Goal: Task Accomplishment & Management: Manage account settings

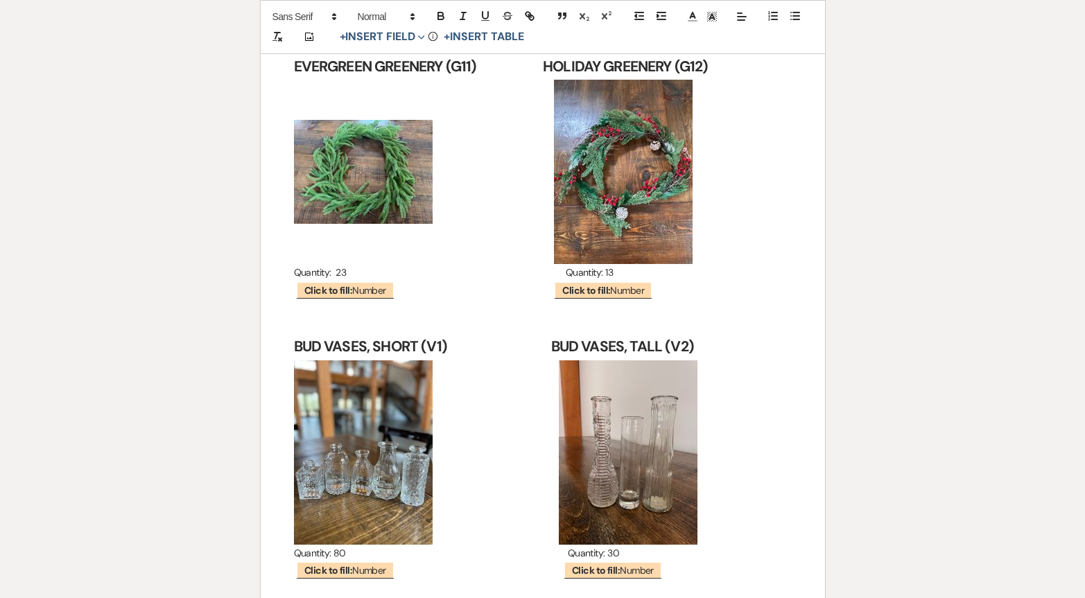
scroll to position [5436, 0]
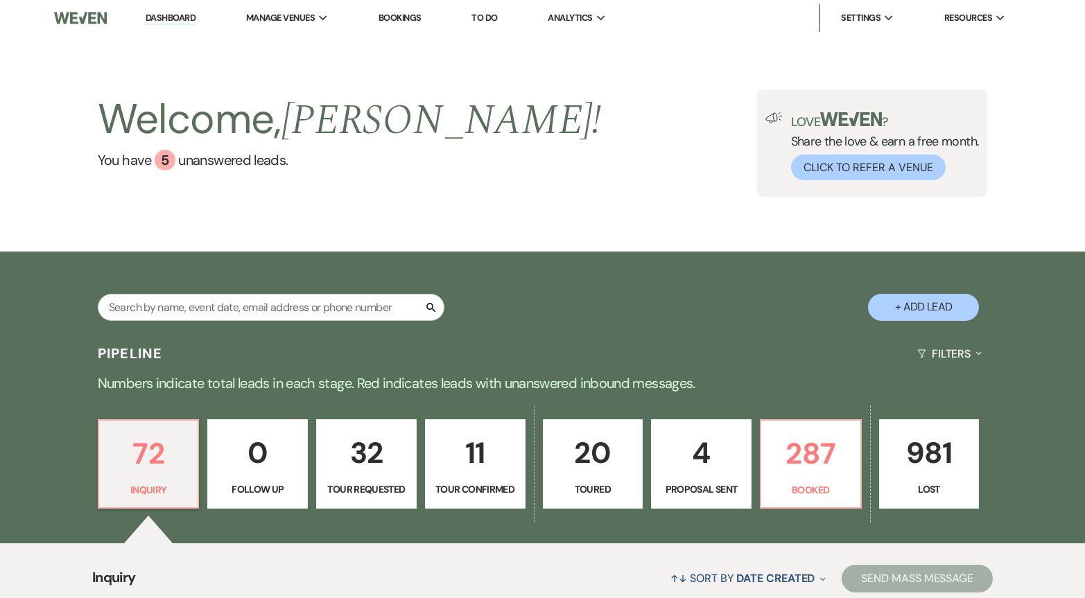
click at [473, 466] on p "11" at bounding box center [475, 453] width 82 height 46
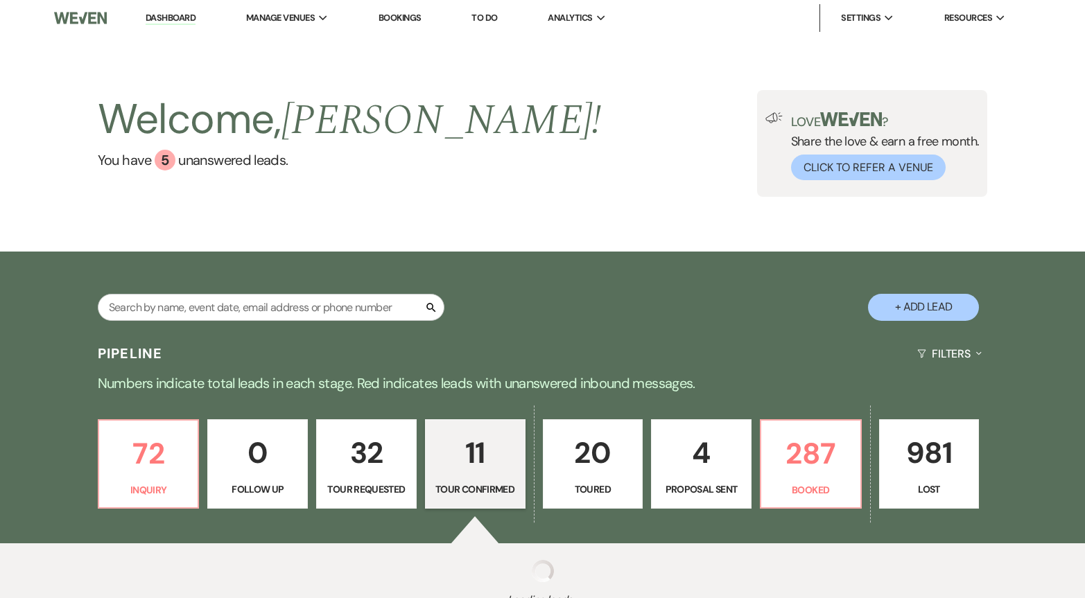
select select "4"
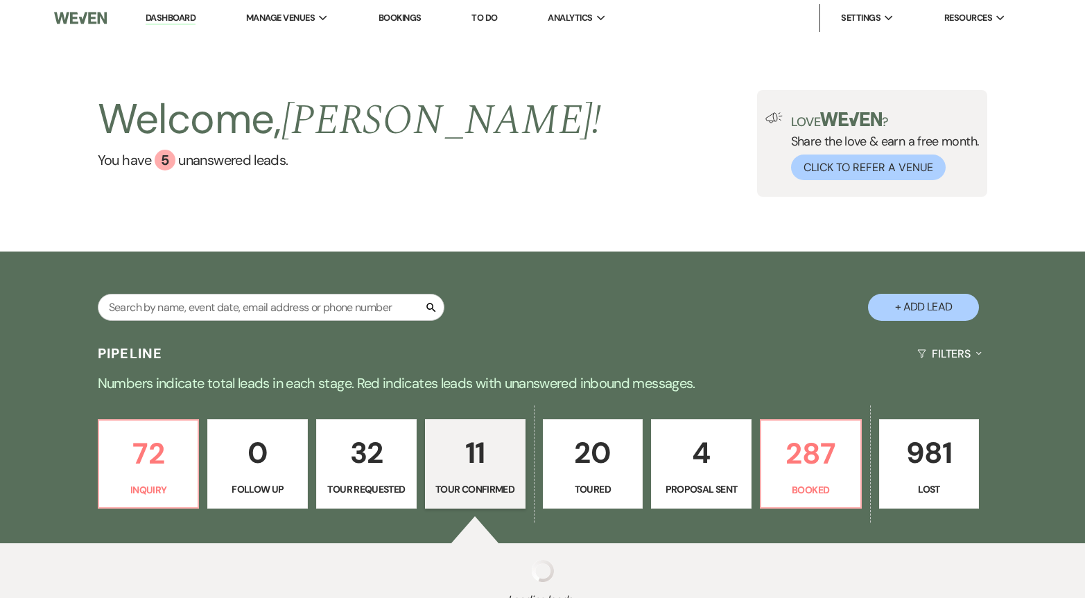
select select "4"
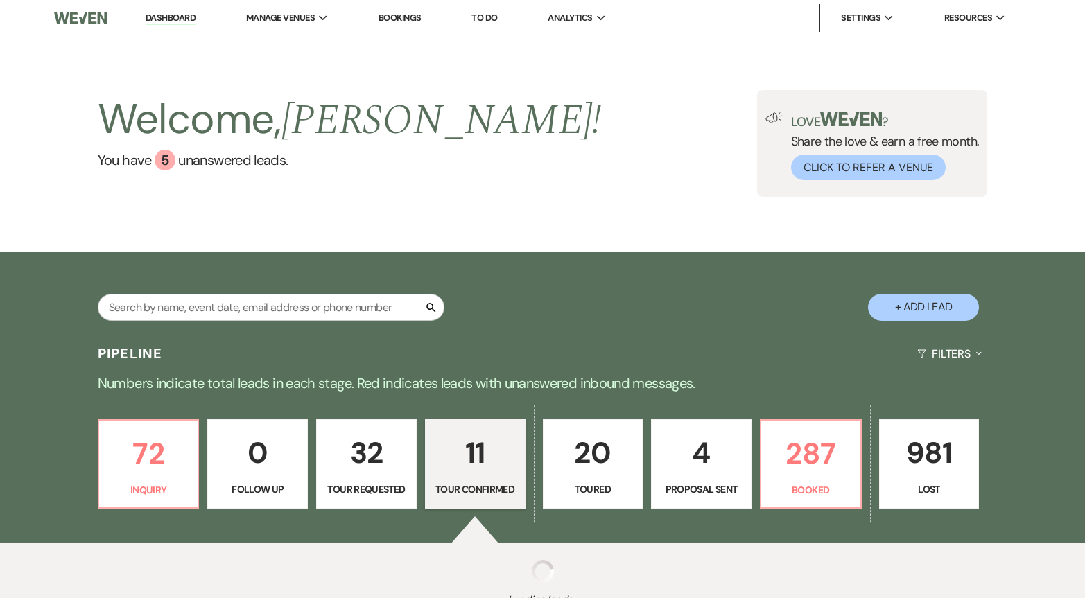
select select "4"
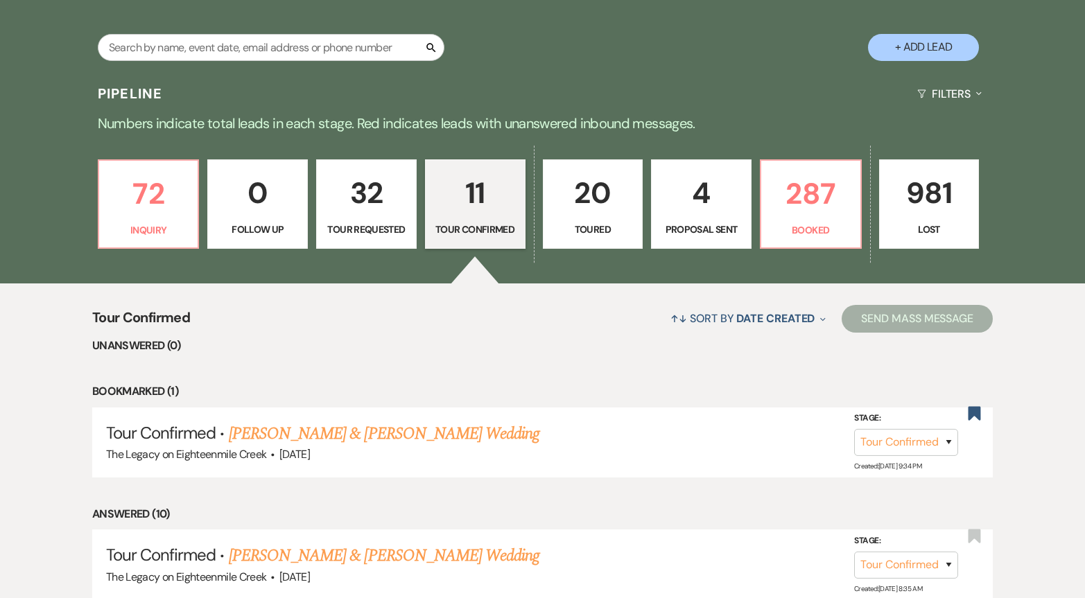
scroll to position [239, 0]
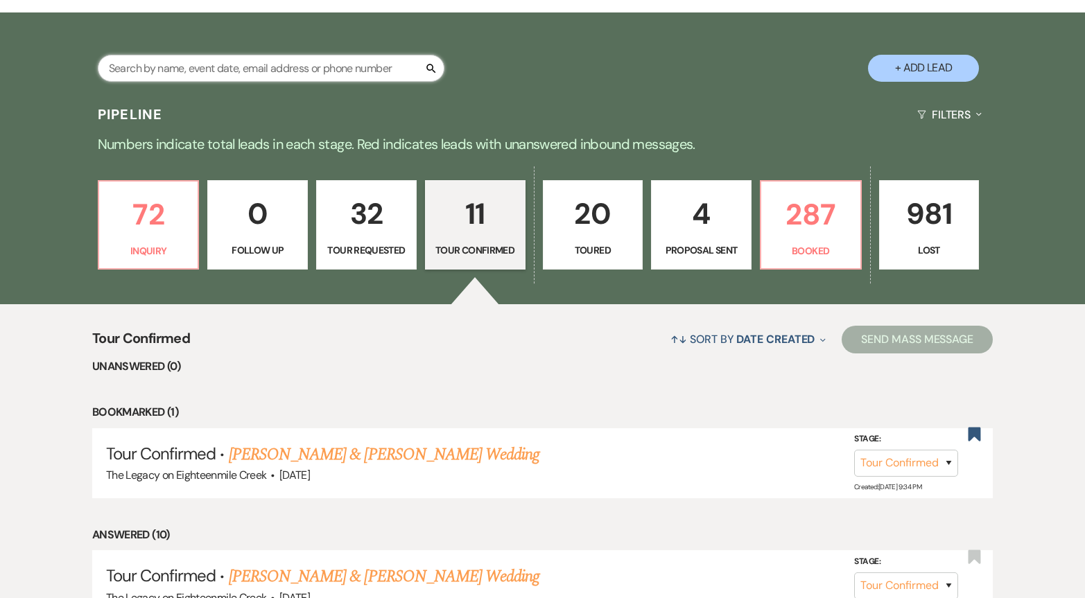
click at [226, 64] on input "text" at bounding box center [271, 68] width 347 height 27
type input "a"
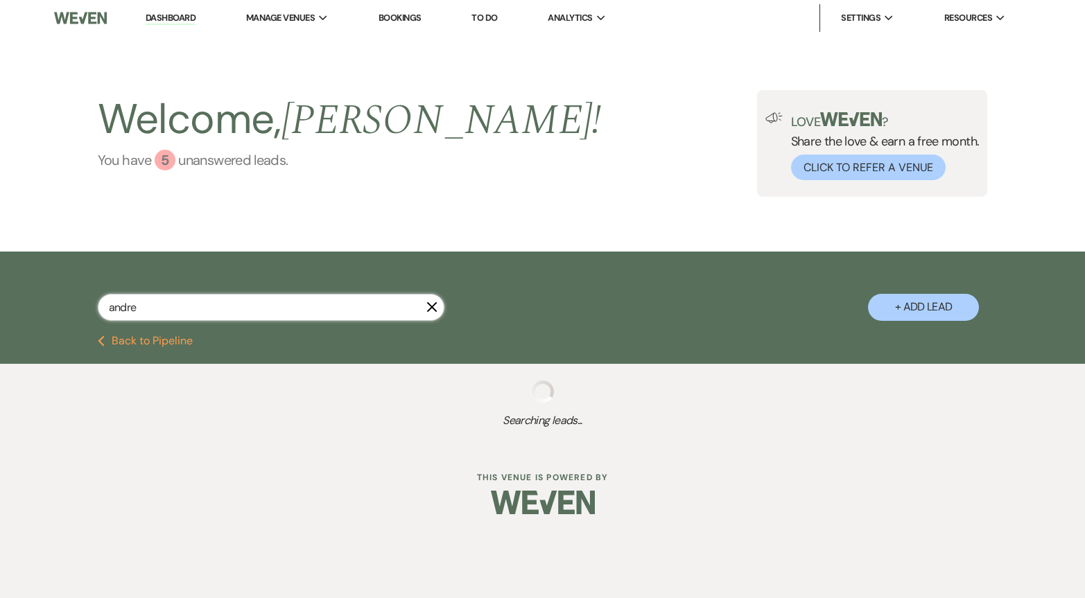
type input "[PERSON_NAME]"
select select "2"
select select "8"
select select "10"
select select "8"
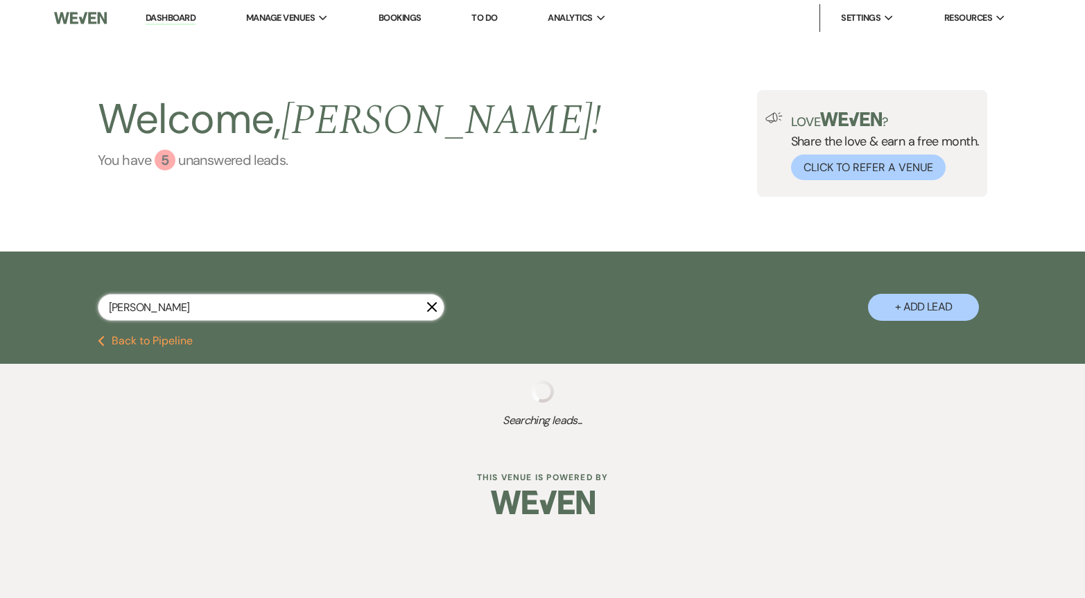
select select "5"
select select "8"
select select "6"
select select "8"
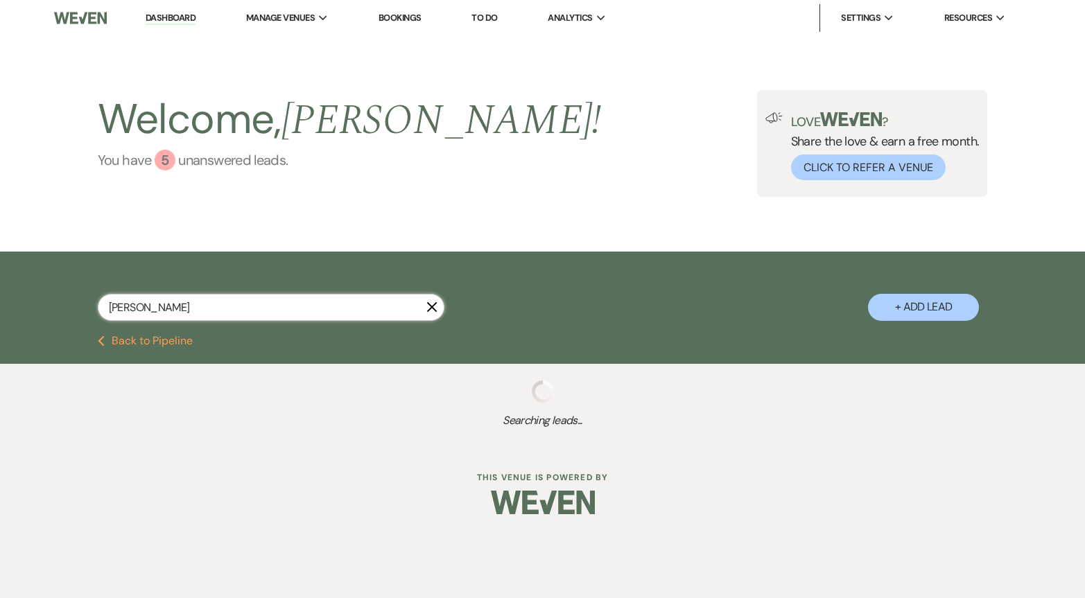
select select "8"
select select "5"
select select "8"
select select "10"
select select "8"
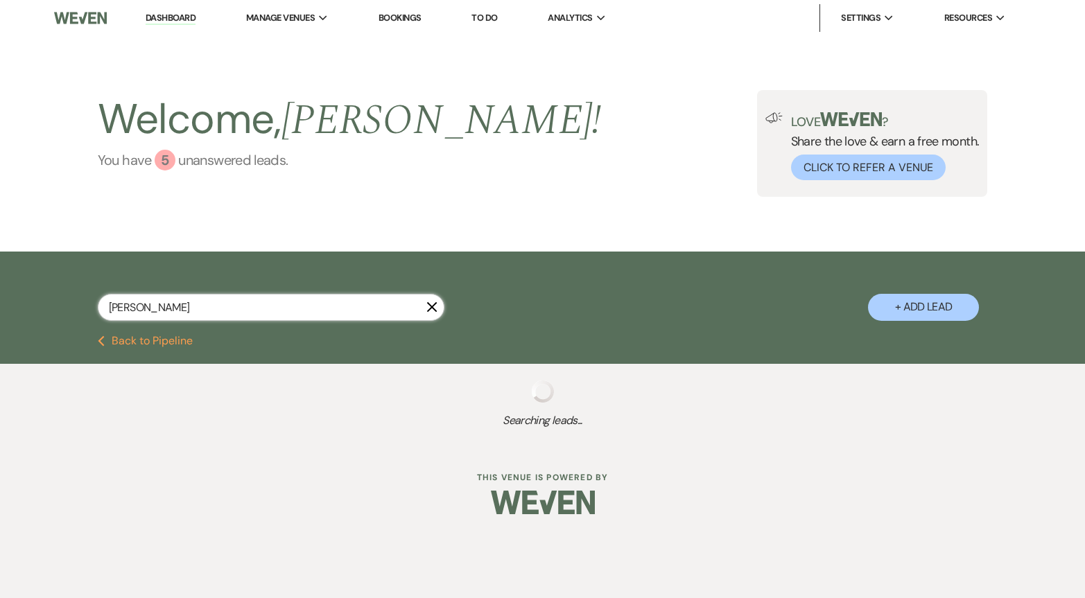
select select "8"
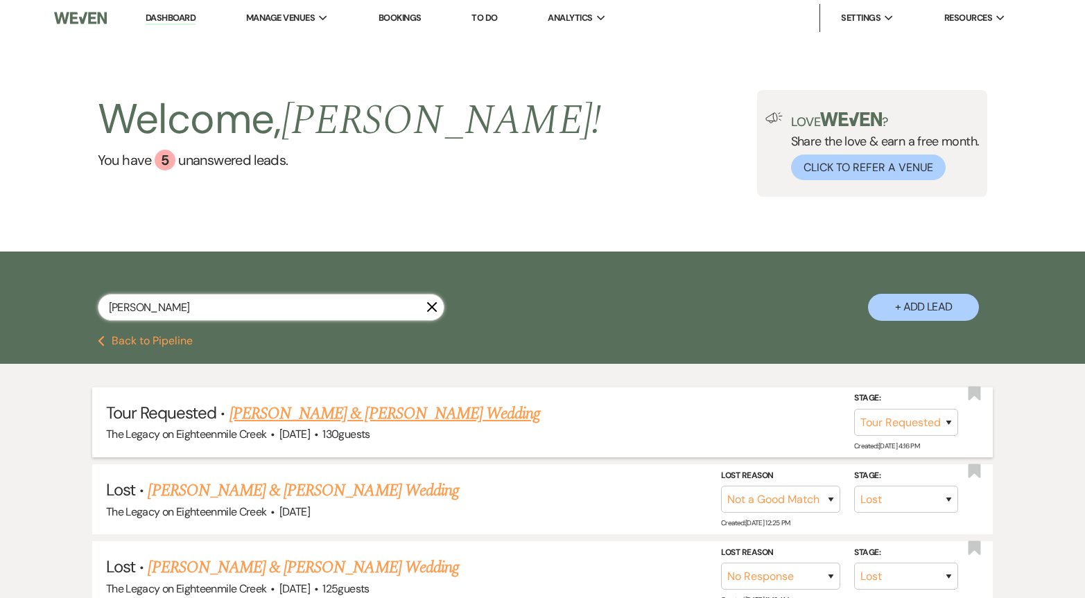
type input "[PERSON_NAME]"
click at [347, 419] on link "[PERSON_NAME] & [PERSON_NAME] Wedding" at bounding box center [384, 413] width 310 height 25
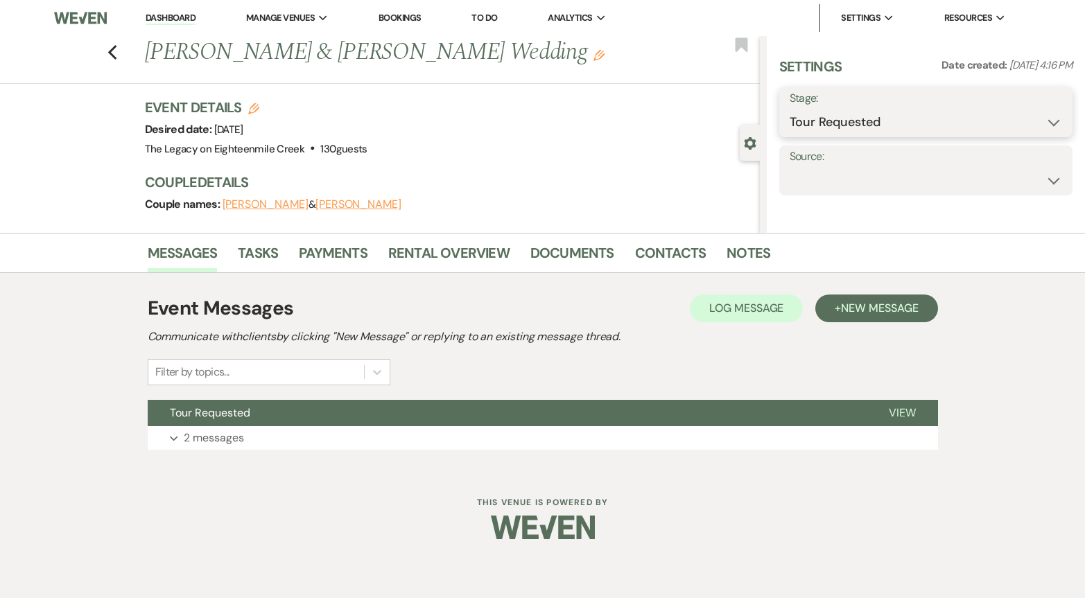
click at [897, 121] on select "Inquiry Follow Up Tour Requested Tour Confirmed Toured Proposal Sent Booked Lost" at bounding box center [925, 122] width 273 height 27
select select "5"
click at [789, 109] on select "Inquiry Follow Up Tour Requested Tour Confirmed Toured Proposal Sent Booked Lost" at bounding box center [925, 122] width 273 height 27
click at [1044, 110] on button "Save" at bounding box center [1041, 112] width 61 height 28
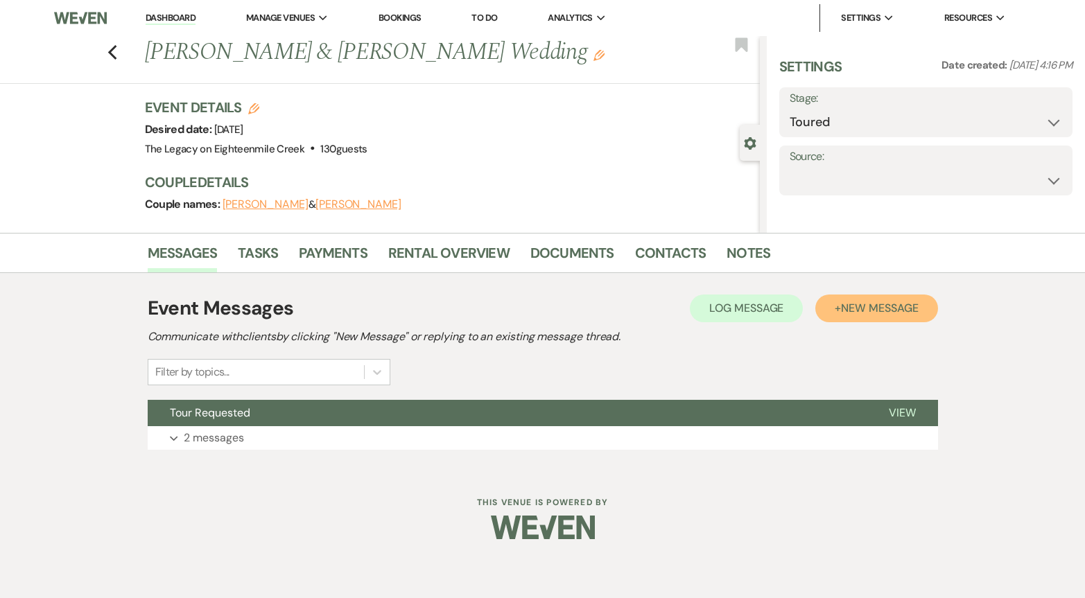
click at [859, 317] on button "+ New Message" at bounding box center [876, 309] width 122 height 28
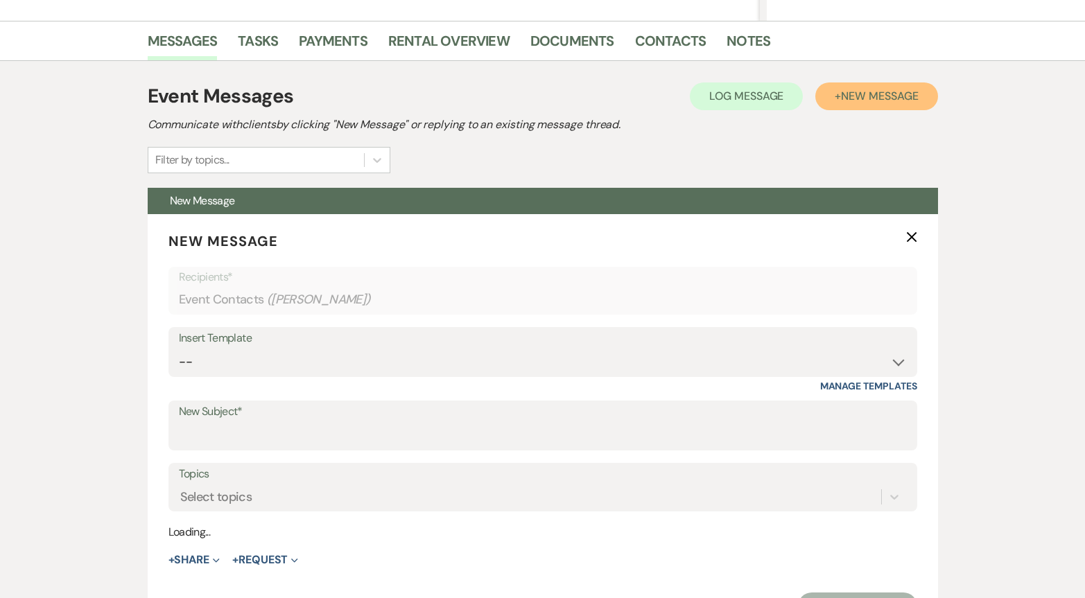
scroll to position [329, 0]
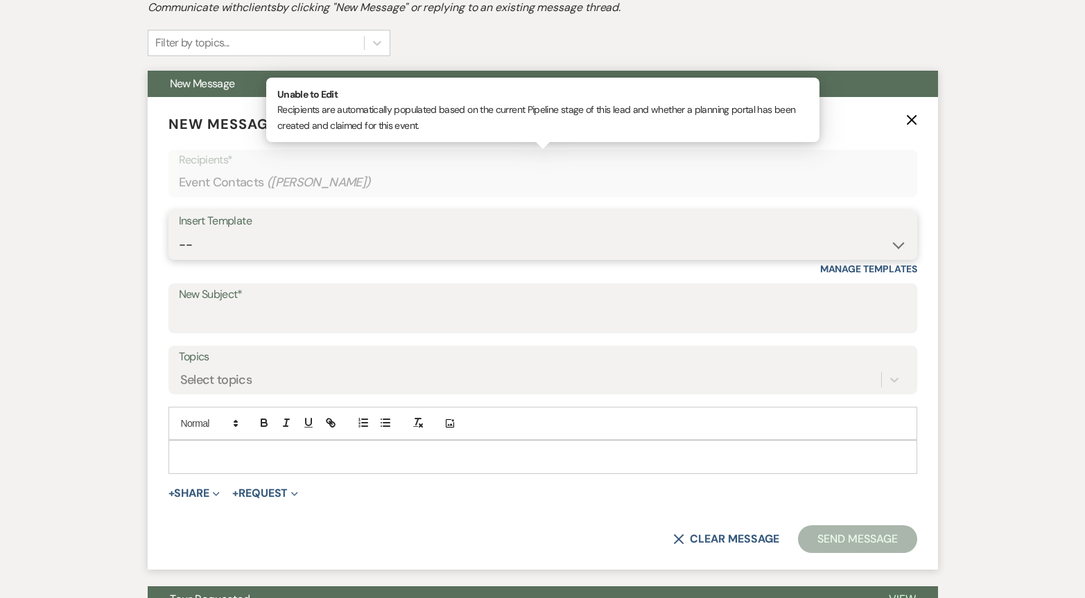
click at [258, 233] on select "-- Inquiry Follow Up- Just checking in :) Tour Date/Time Confirmation Proposal …" at bounding box center [543, 244] width 728 height 27
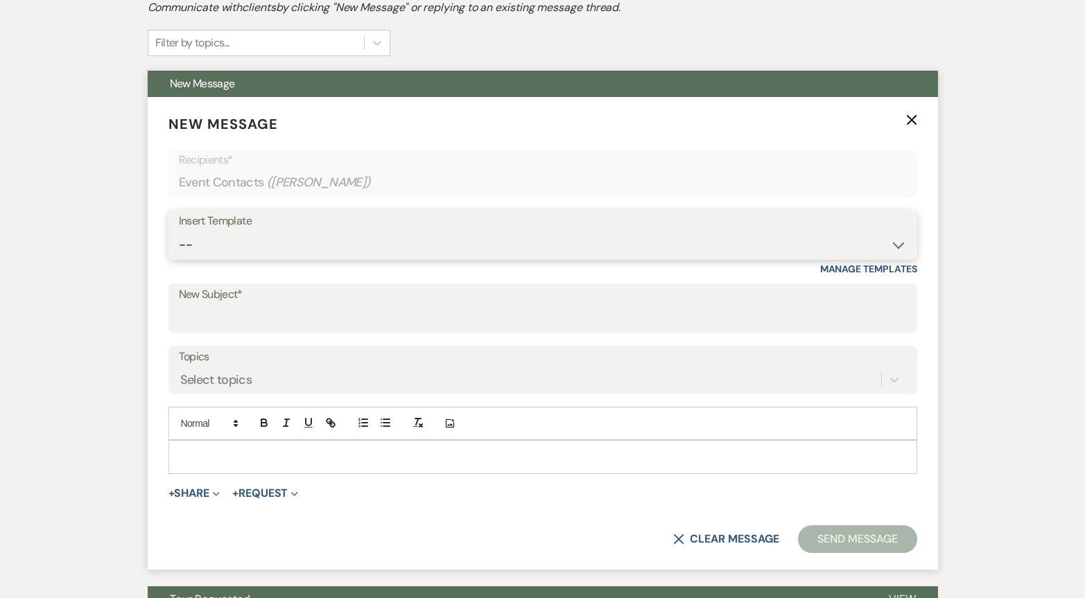
select select "2326"
click at [179, 231] on select "-- Inquiry Follow Up- Just checking in :) Tour Date/Time Confirmation Proposal …" at bounding box center [543, 244] width 728 height 27
type input "GREAT TO MEET YOU!"
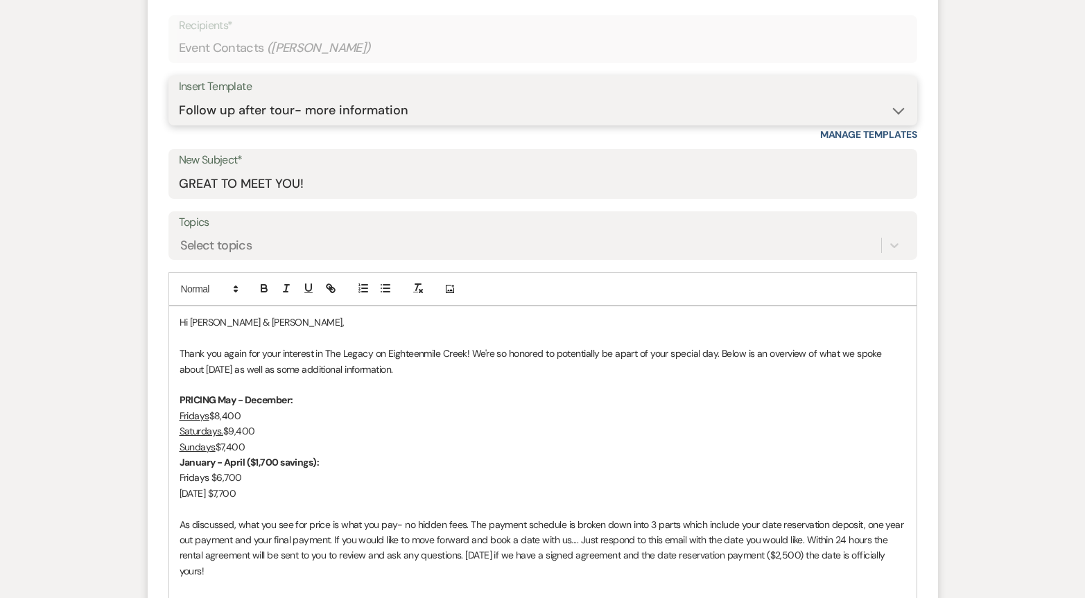
scroll to position [468, 0]
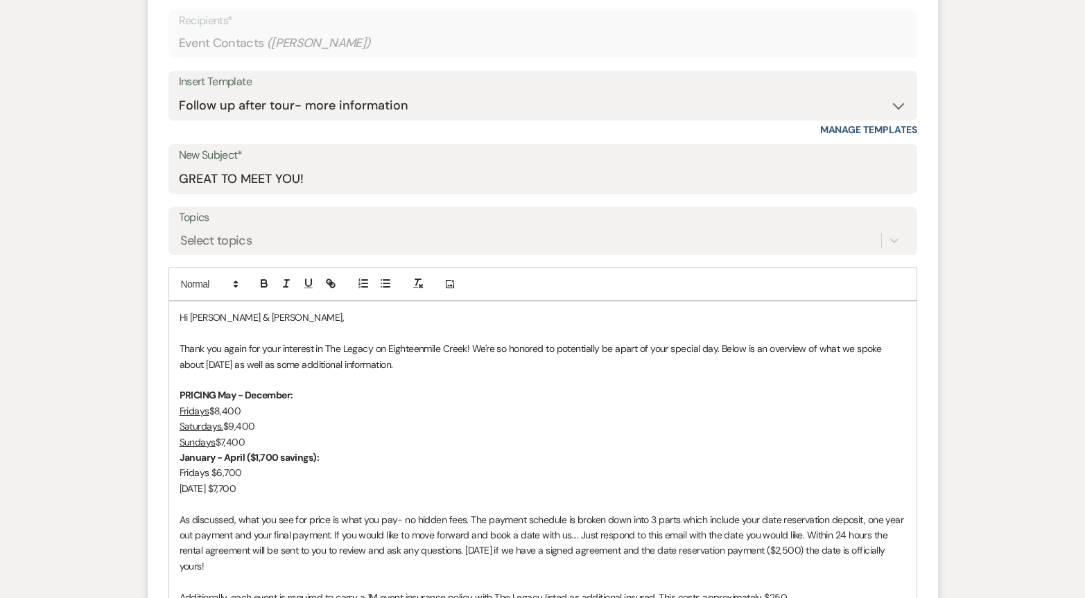
click at [178, 351] on div "Hi [PERSON_NAME] & [PERSON_NAME], Thank you again for your interest in The Lega…" at bounding box center [542, 558] width 747 height 514
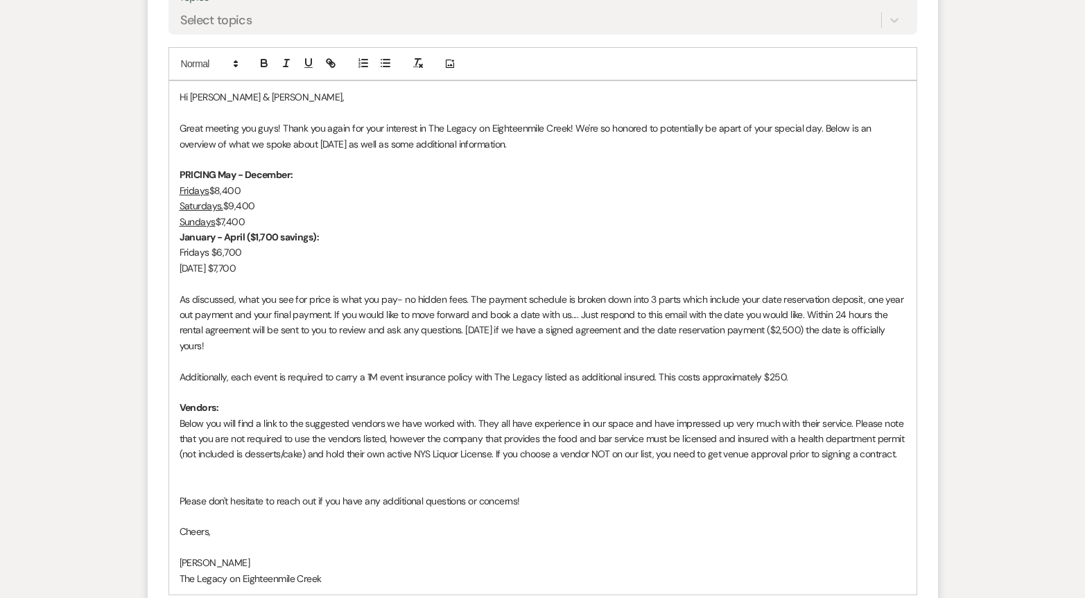
scroll to position [713, 0]
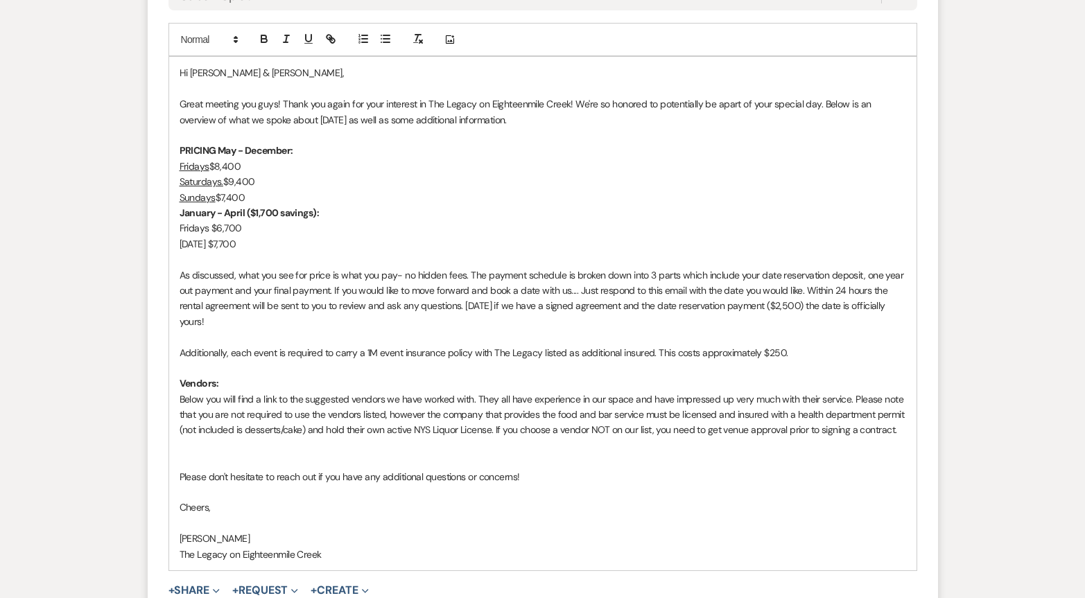
drag, startPoint x: 238, startPoint y: 541, endPoint x: 166, endPoint y: 538, distance: 72.1
click at [166, 538] on form "New Message X Draft saved! Recipients* Event Contacts ( [PERSON_NAME] ) Insert …" at bounding box center [543, 201] width 790 height 976
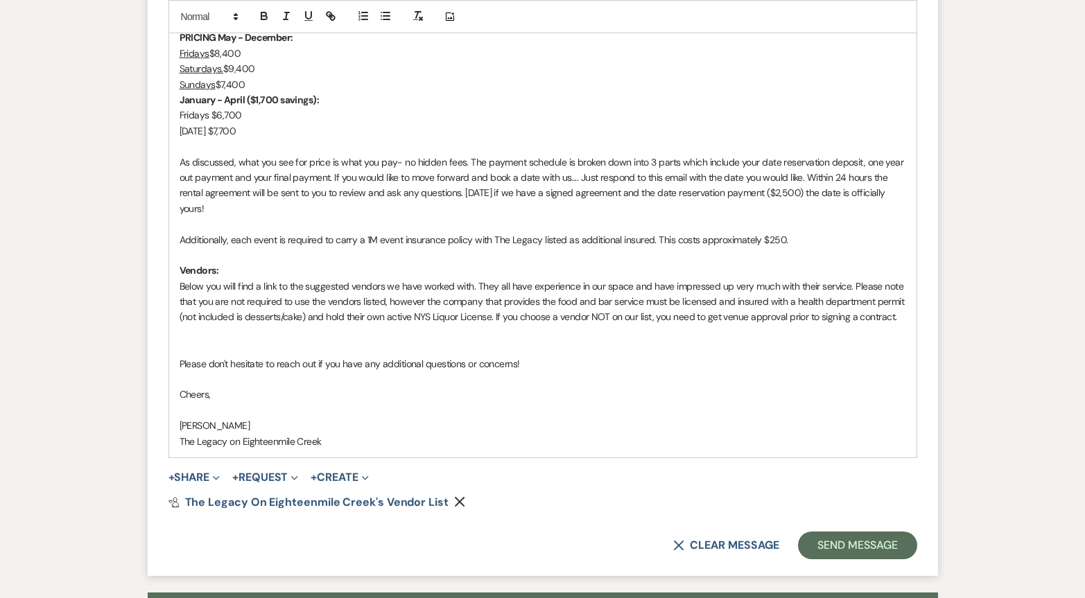
scroll to position [857, 0]
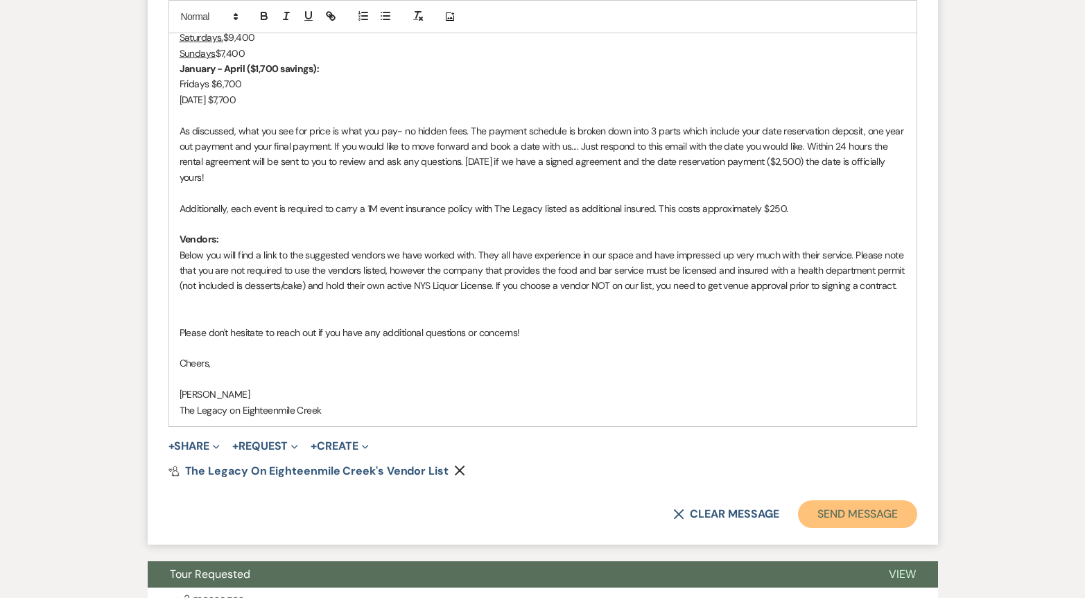
click at [841, 516] on button "Send Message" at bounding box center [857, 514] width 119 height 28
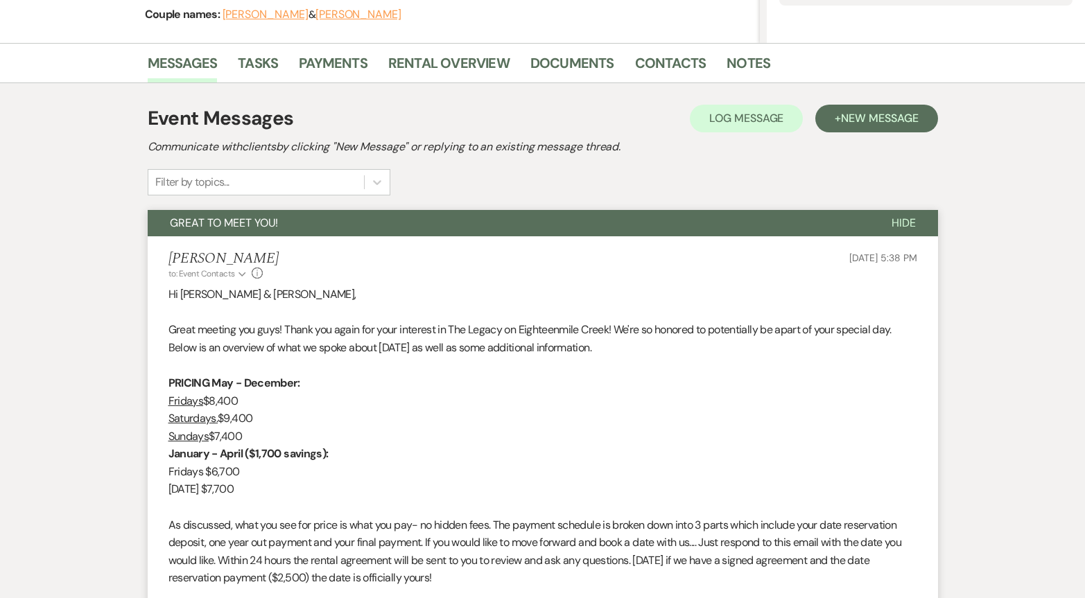
scroll to position [0, 0]
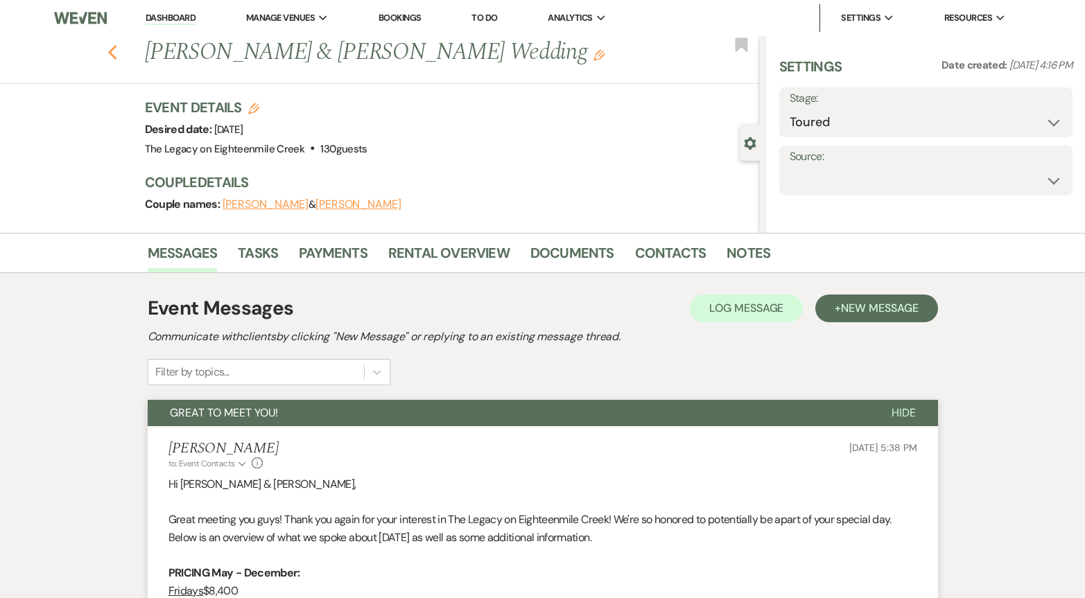
click at [111, 55] on use "button" at bounding box center [111, 52] width 9 height 15
select select "5"
select select "8"
select select "10"
select select "8"
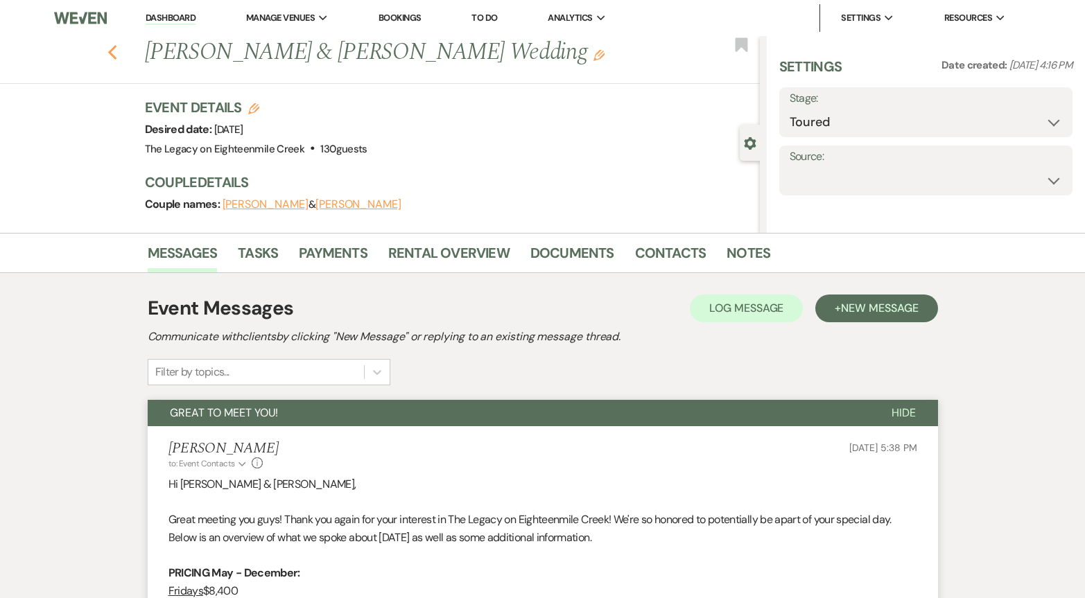
select select "5"
select select "8"
select select "6"
select select "8"
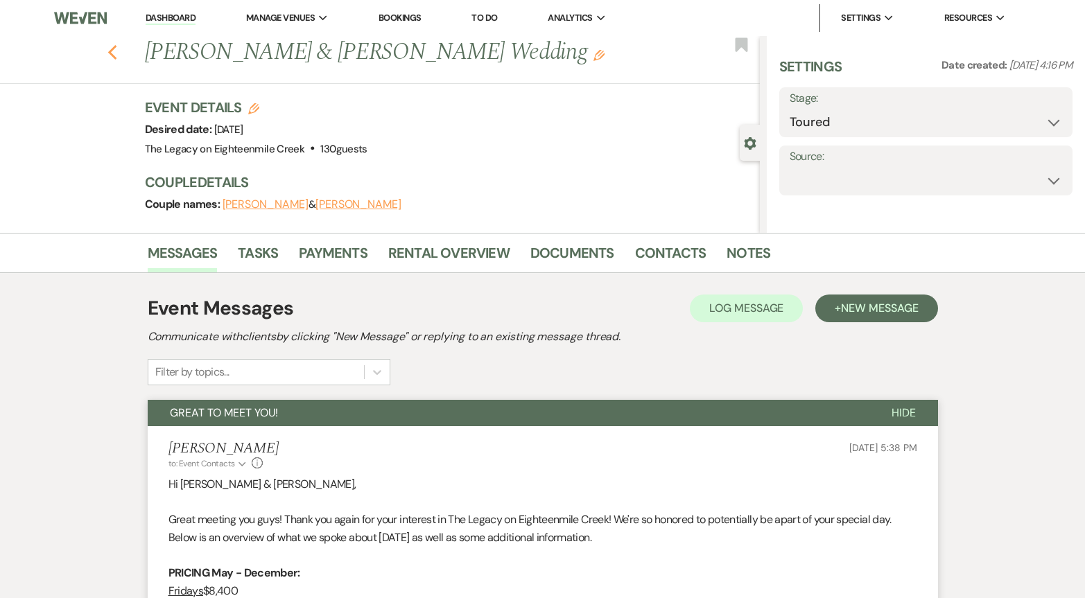
select select "8"
select select "5"
select select "8"
select select "10"
select select "8"
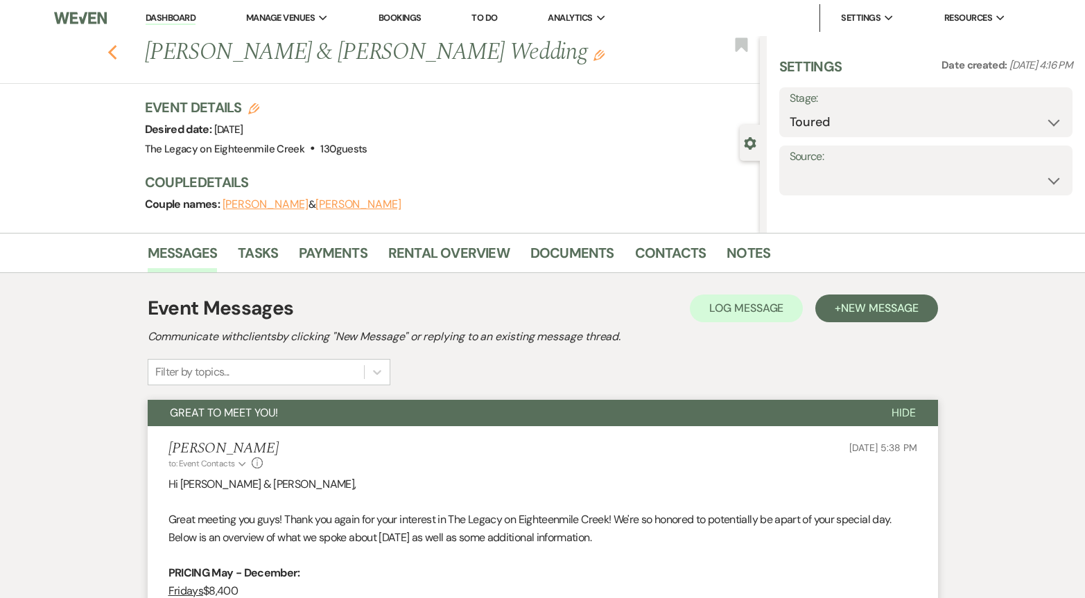
select select "8"
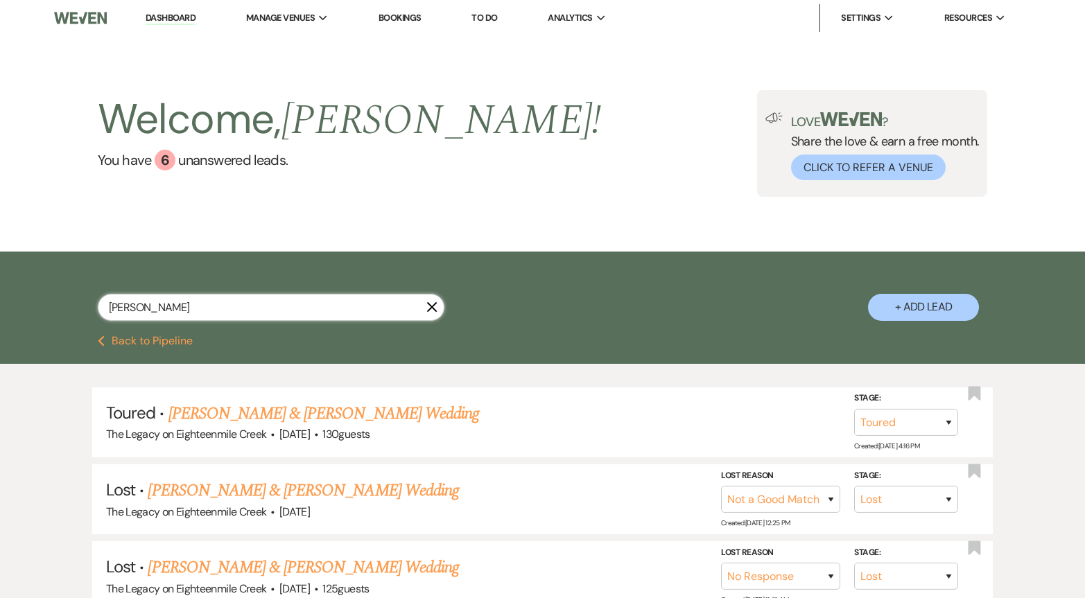
drag, startPoint x: 231, startPoint y: 305, endPoint x: 73, endPoint y: 306, distance: 157.3
click at [73, 306] on div "[PERSON_NAME] + Add Lead" at bounding box center [543, 295] width 998 height 73
type input "[PERSON_NAME]"
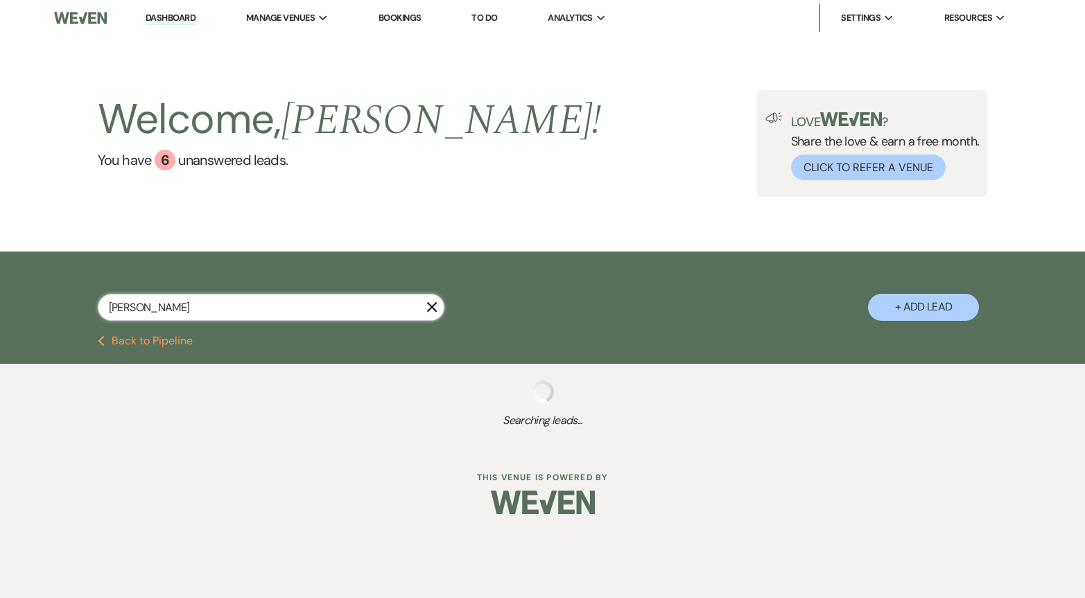
select select "5"
select select "8"
select select "10"
select select "8"
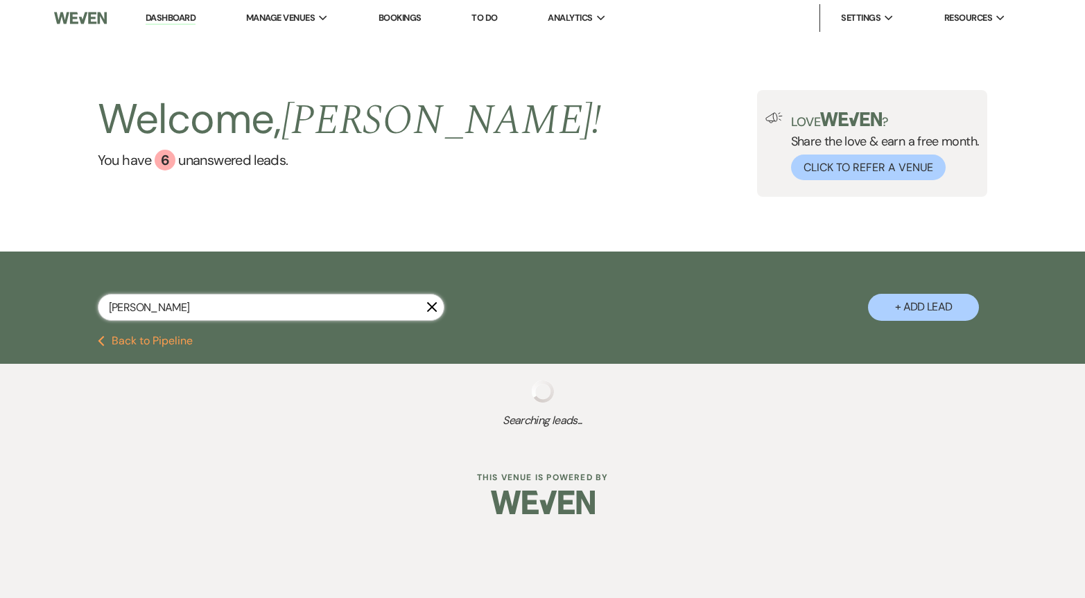
select select "5"
select select "8"
select select "6"
select select "8"
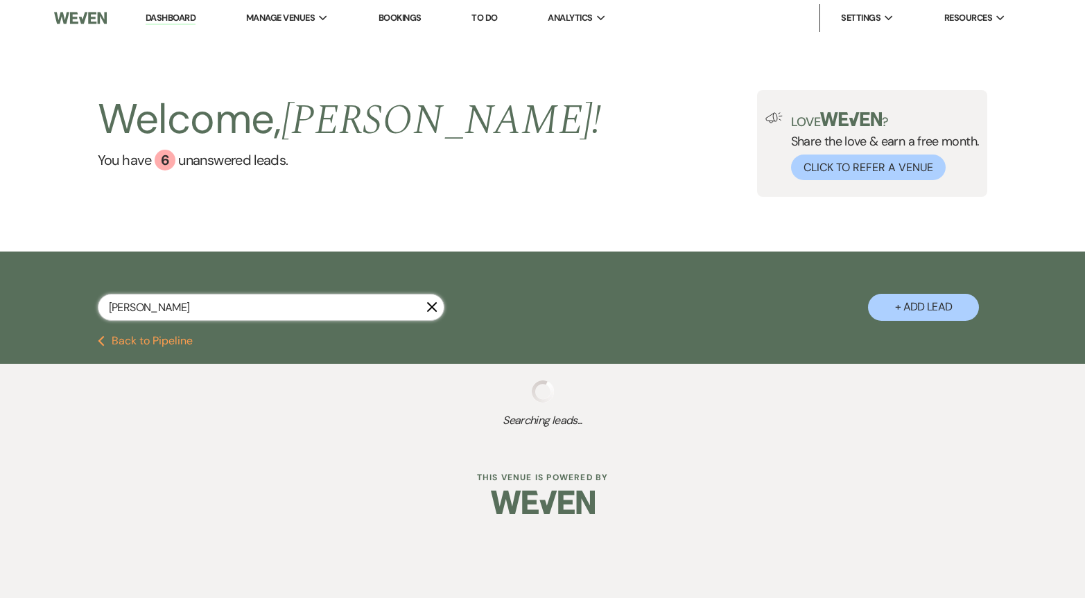
select select "10"
select select "8"
select select "10"
select select "8"
select select "4"
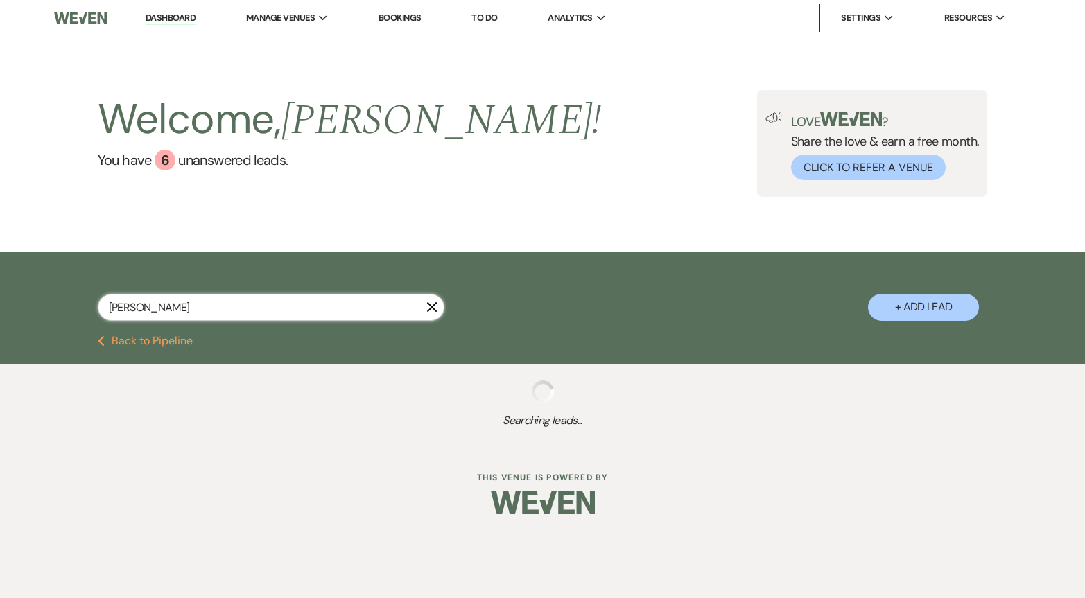
select select "8"
select select "1"
select select "8"
select select "10"
select select "8"
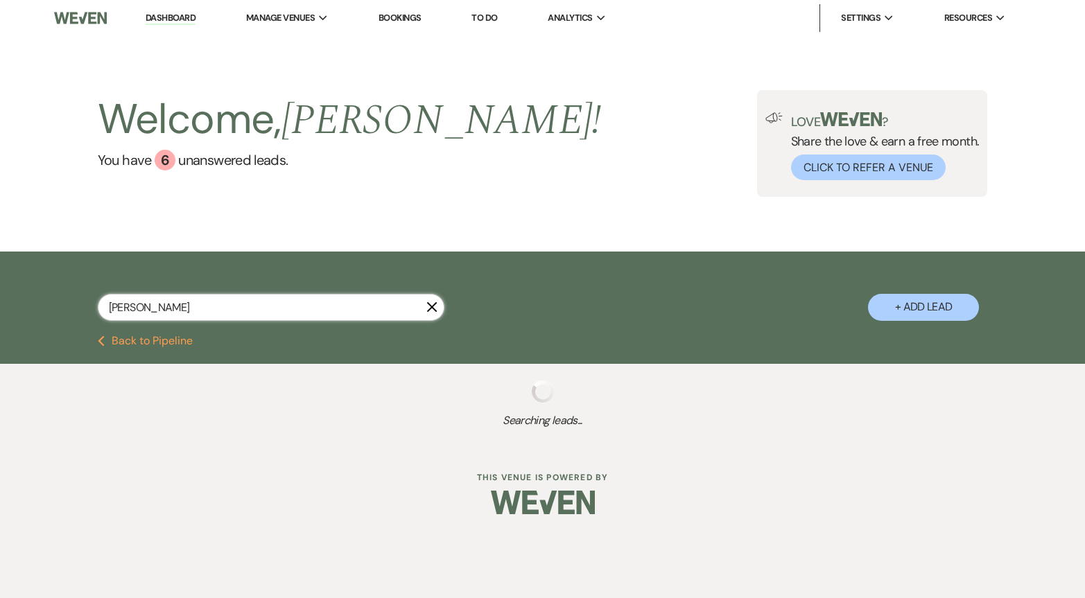
select select "8"
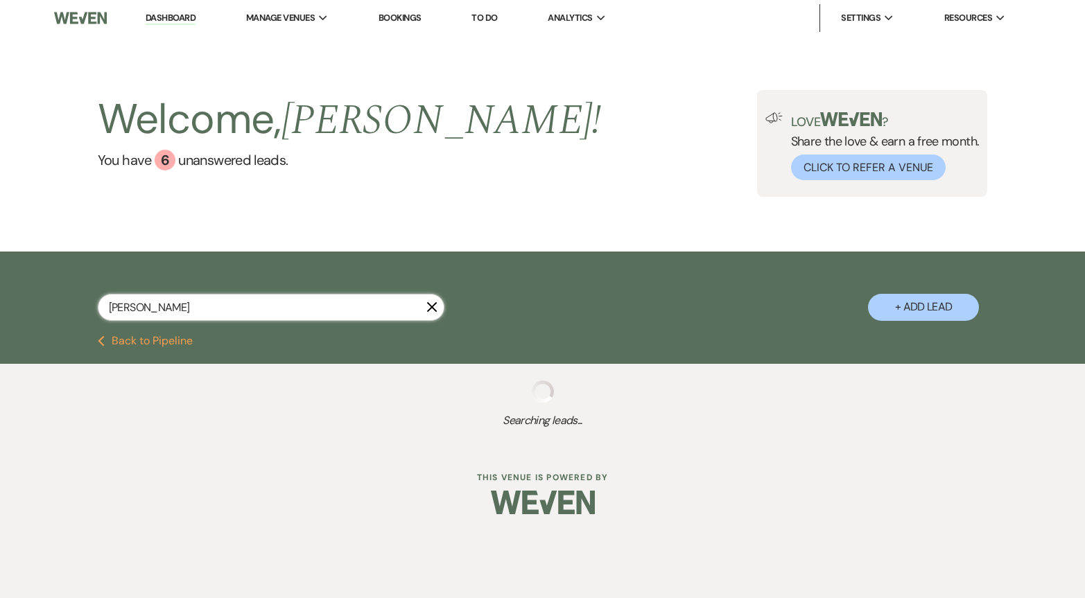
select select "5"
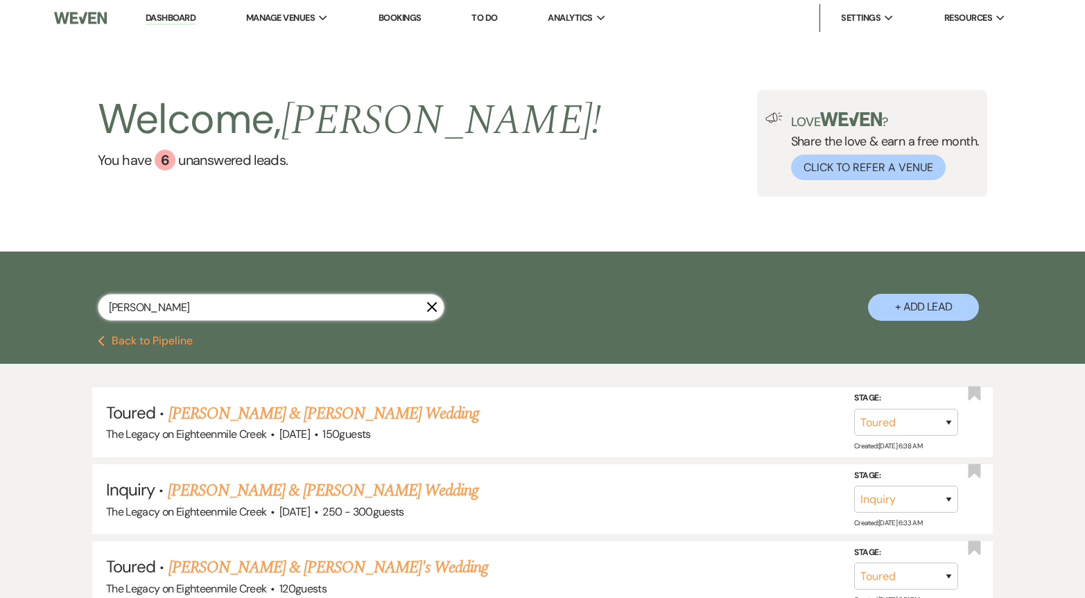
type input "[PERSON_NAME]"
click at [184, 20] on link "Dashboard" at bounding box center [171, 18] width 50 height 13
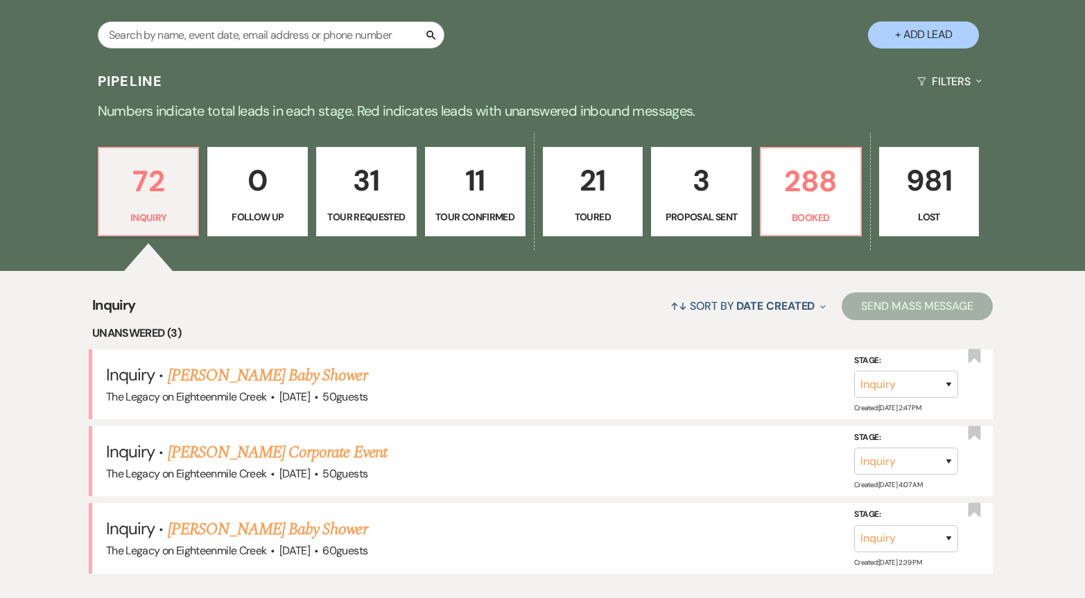
scroll to position [327, 0]
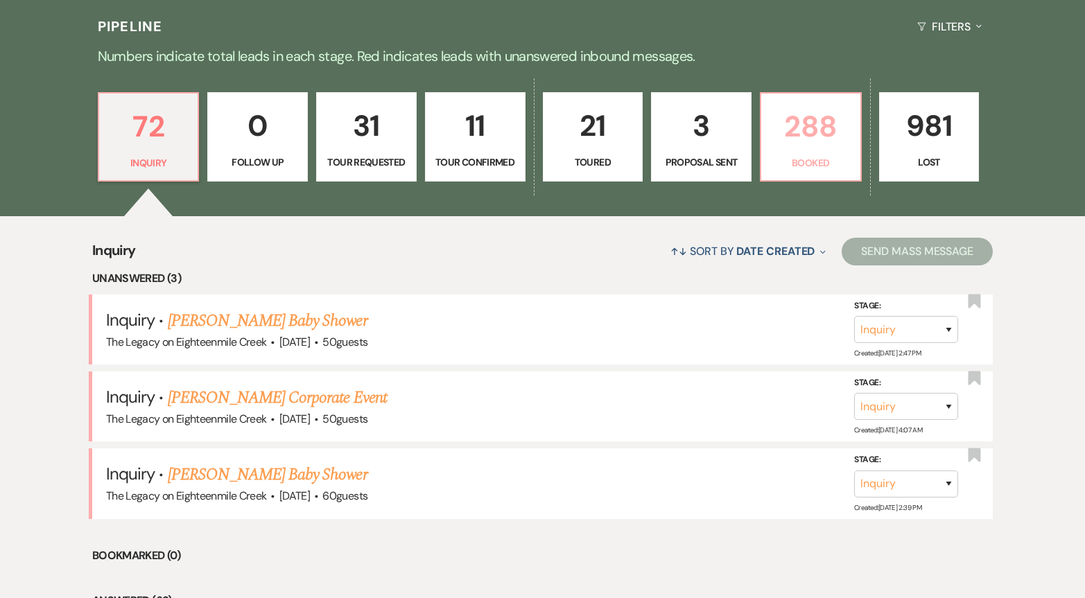
click at [823, 175] on link "288 Booked" at bounding box center [811, 137] width 102 height 90
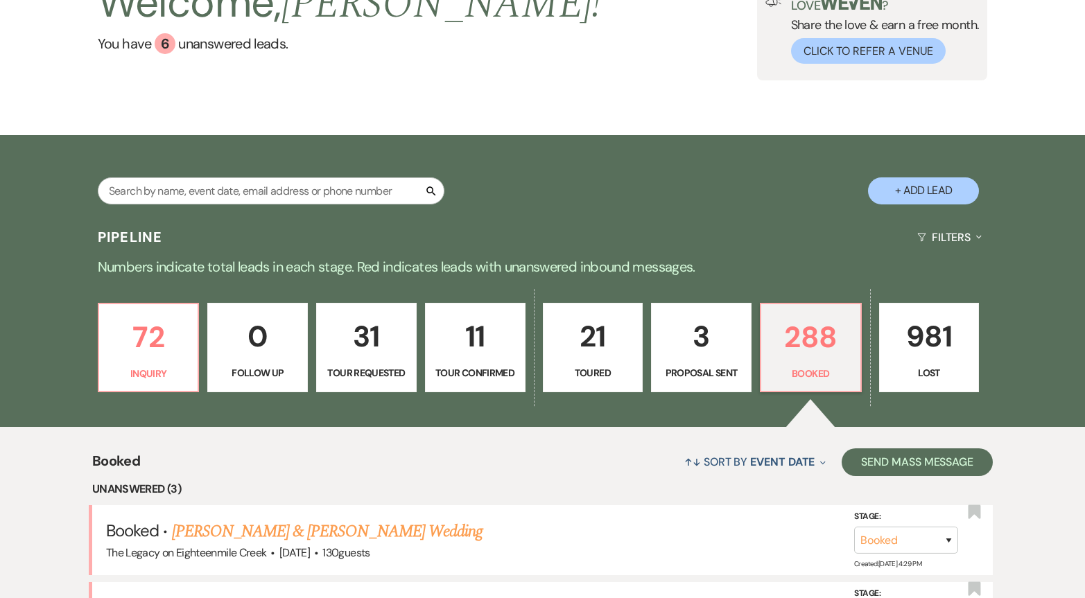
scroll to position [327, 0]
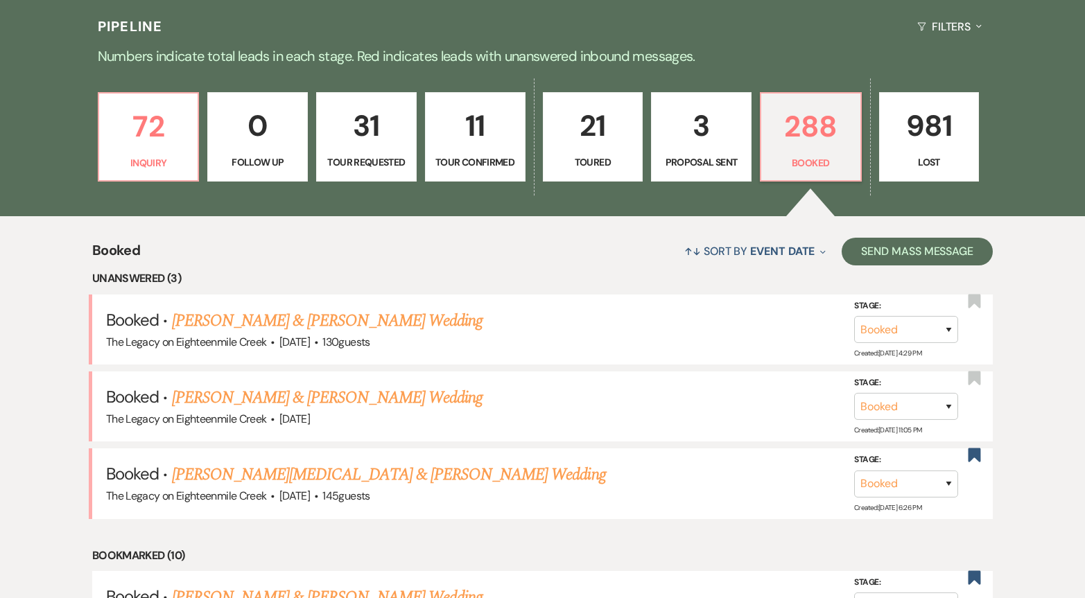
click at [471, 146] on p "11" at bounding box center [475, 126] width 82 height 46
select select "4"
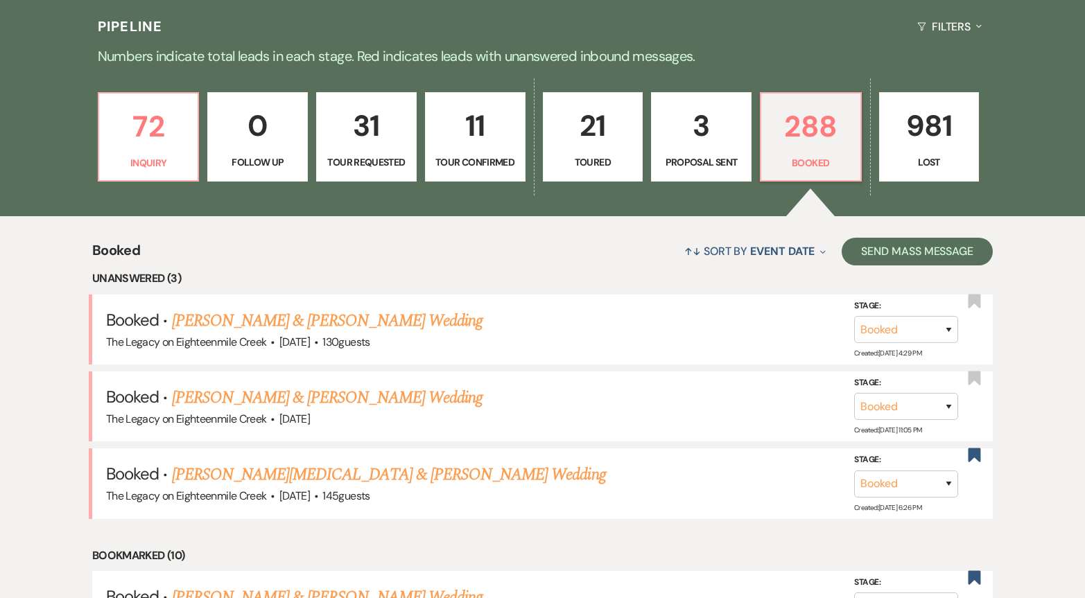
select select "4"
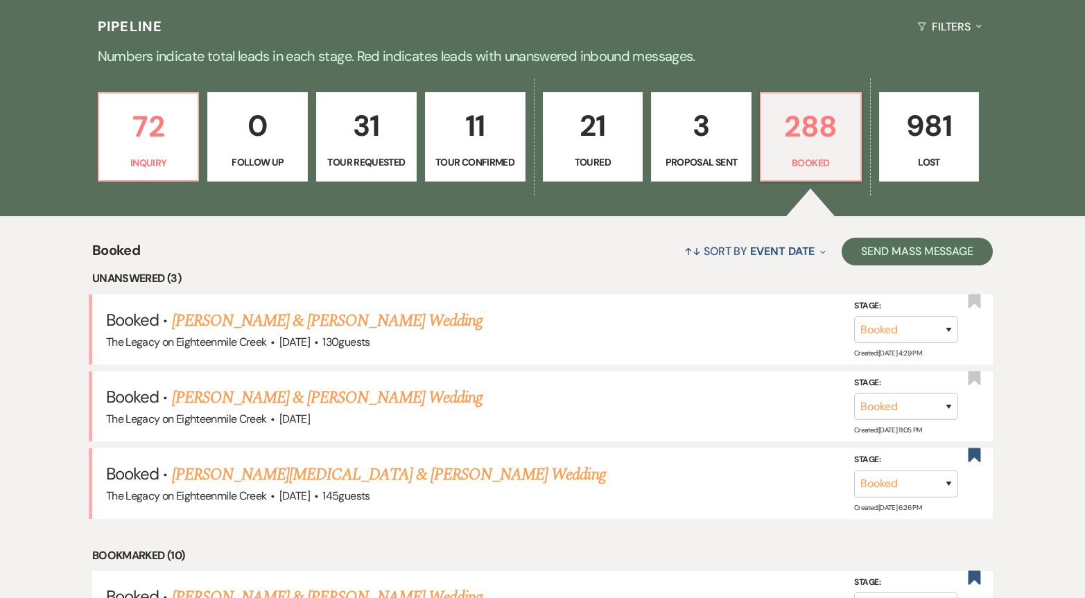
select select "4"
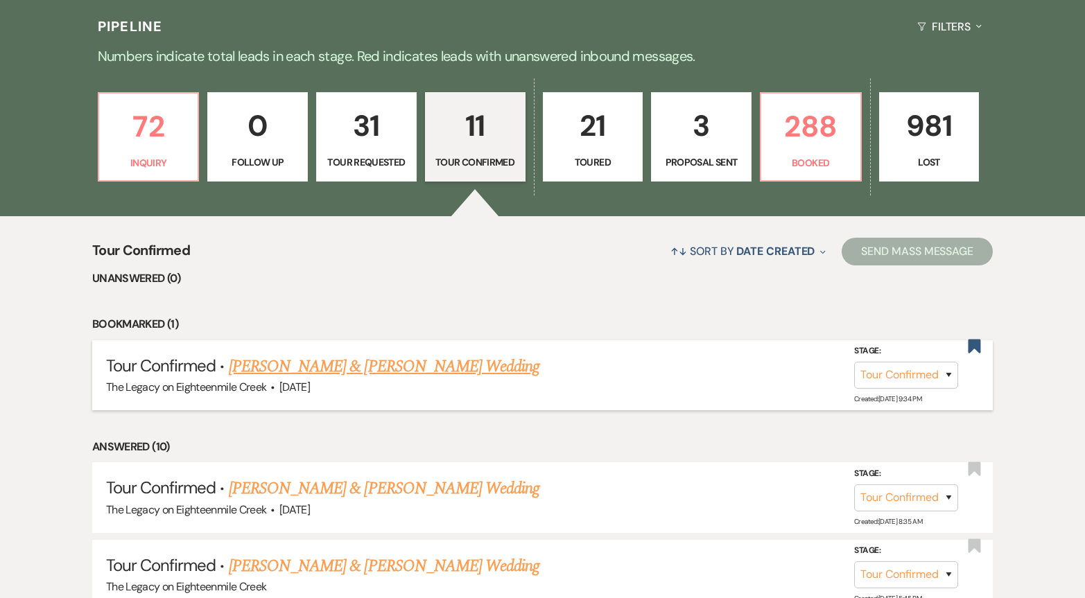
click at [491, 371] on link "[PERSON_NAME] & [PERSON_NAME] Wedding" at bounding box center [384, 366] width 310 height 25
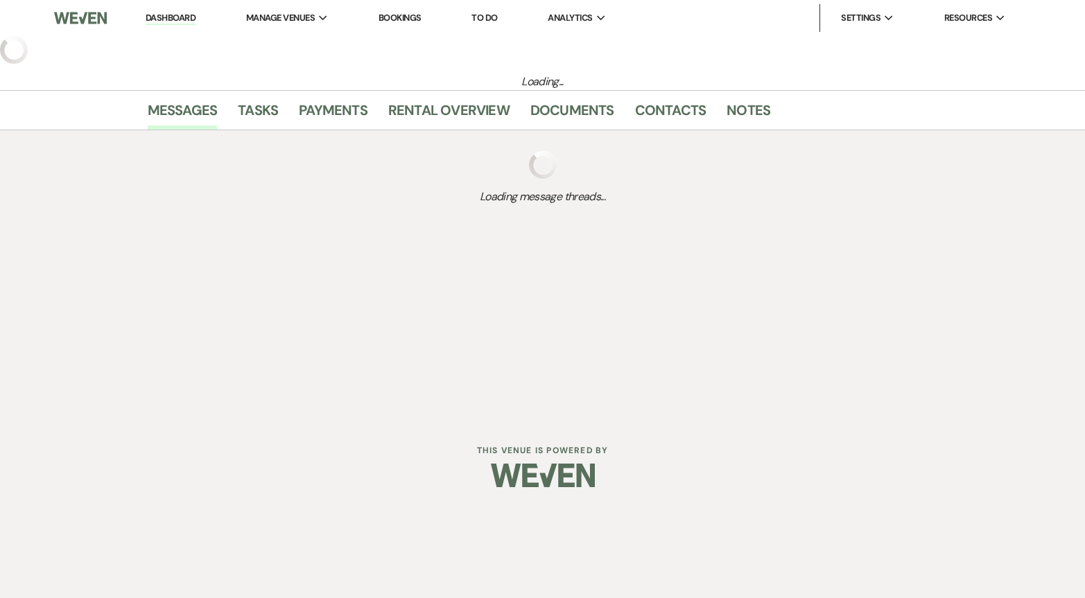
select select "4"
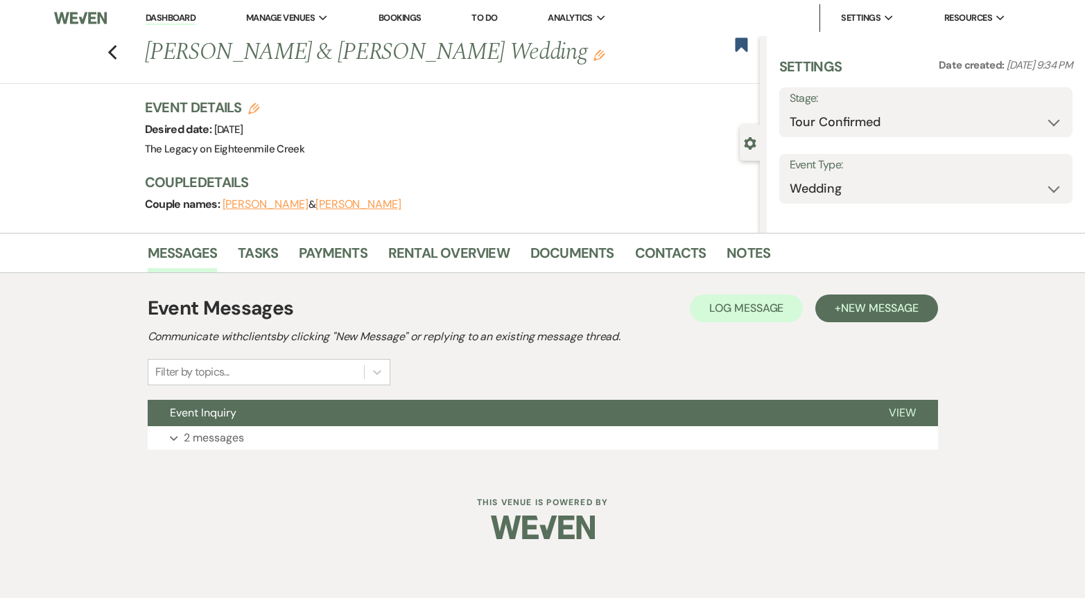
select select "5"
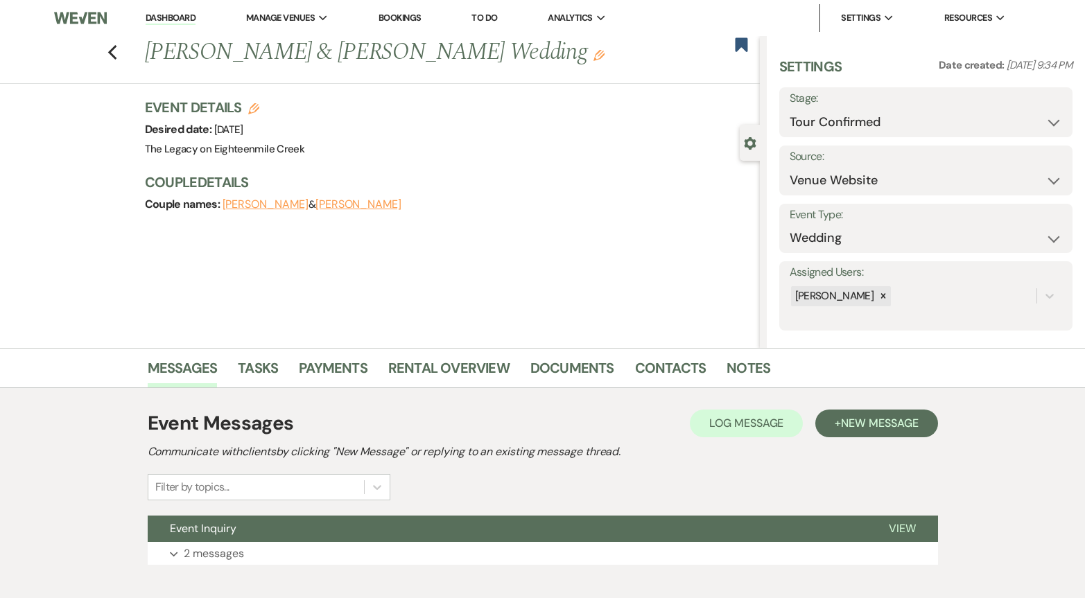
click at [120, 52] on div "Previous [PERSON_NAME] & [PERSON_NAME] Wedding Edit Bookmark" at bounding box center [376, 60] width 766 height 48
click at [112, 52] on icon "Previous" at bounding box center [112, 52] width 10 height 17
select select "4"
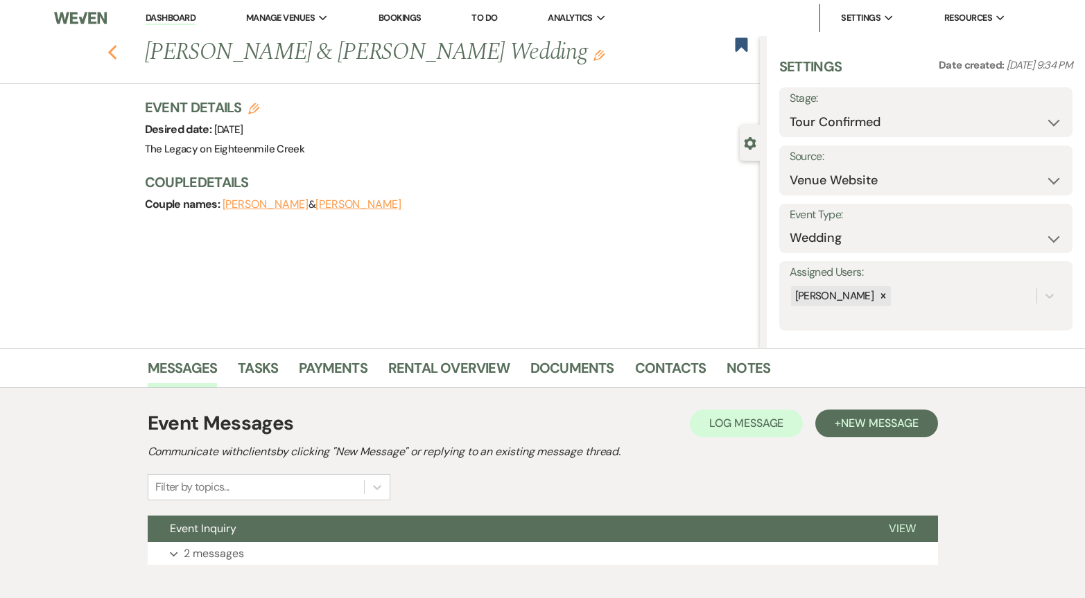
select select "4"
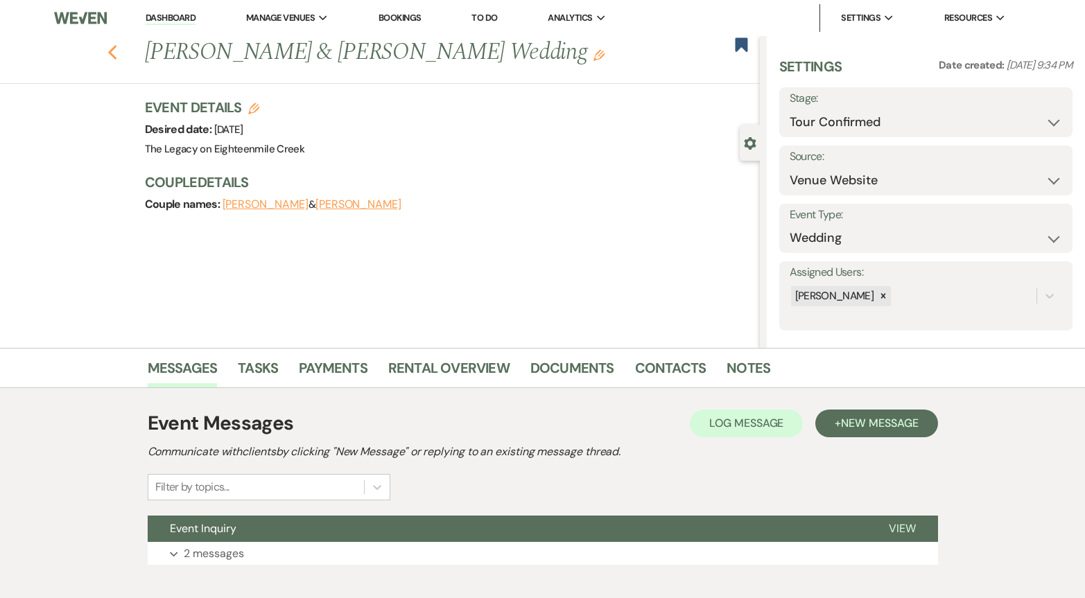
select select "4"
